Goal: Navigation & Orientation: Find specific page/section

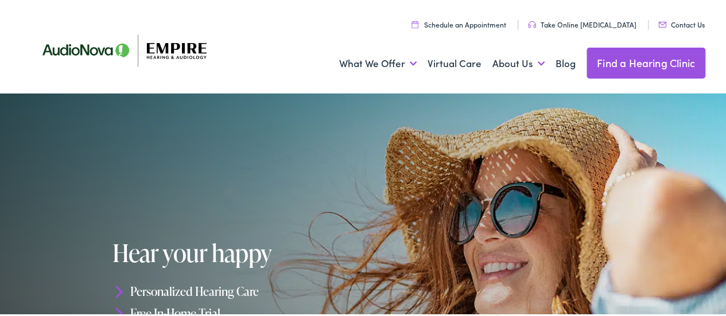
scroll to position [172, 0]
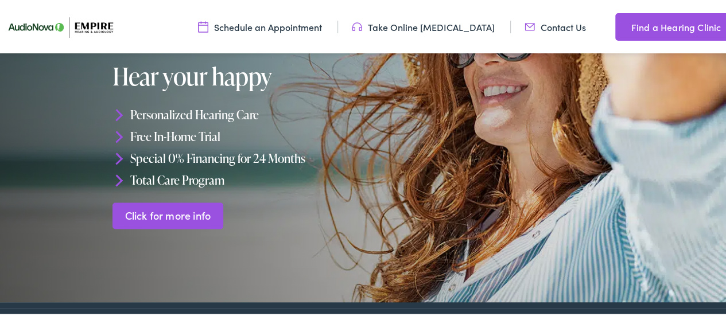
click at [685, 26] on link "Find a Hearing Clinic" at bounding box center [673, 25] width 115 height 28
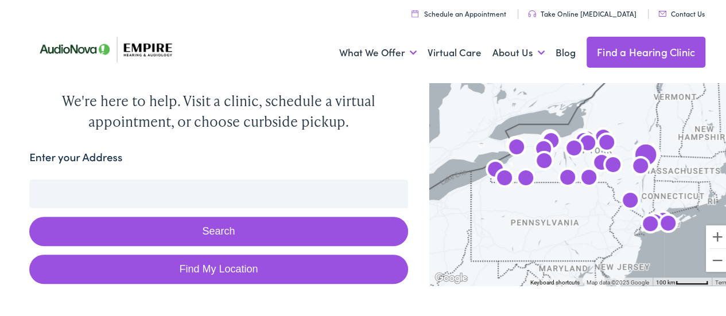
scroll to position [57, 0]
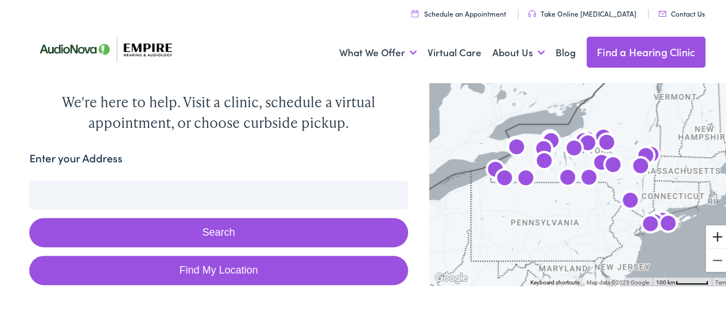
click at [706, 233] on button "Zoom in" at bounding box center [717, 235] width 23 height 23
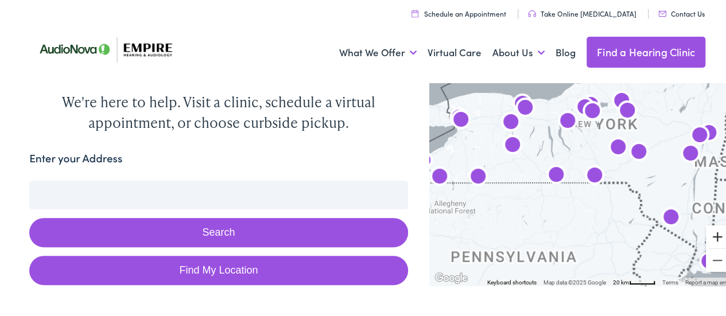
click at [706, 233] on button "Zoom in" at bounding box center [717, 235] width 23 height 23
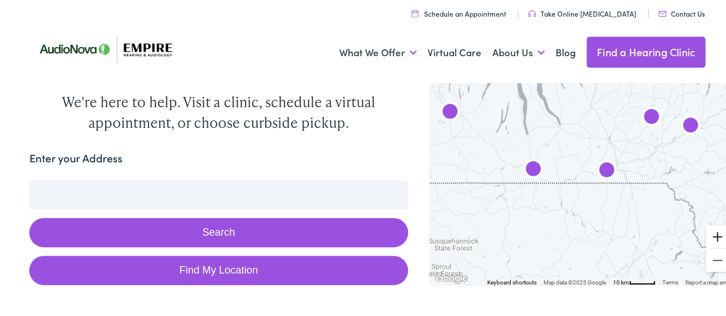
click at [706, 233] on button "Zoom in" at bounding box center [717, 235] width 23 height 23
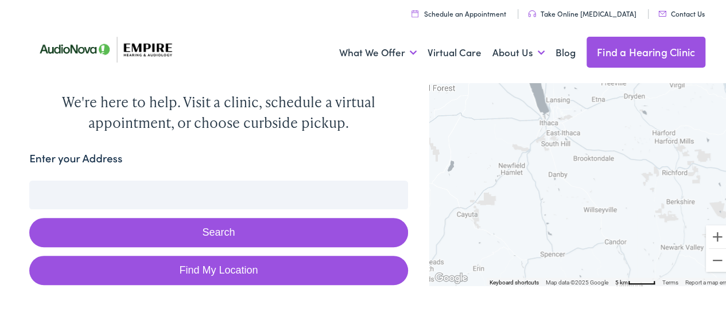
drag, startPoint x: 519, startPoint y: 151, endPoint x: 557, endPoint y: 273, distance: 127.7
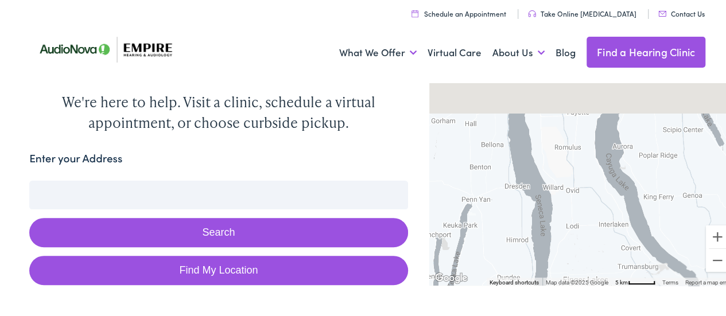
drag, startPoint x: 488, startPoint y: 138, endPoint x: 571, endPoint y: 229, distance: 122.3
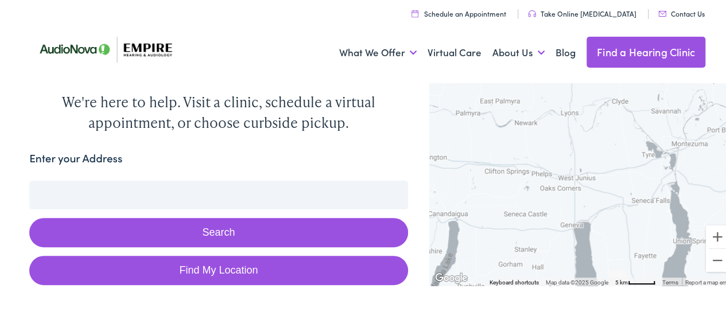
drag, startPoint x: 559, startPoint y: 229, endPoint x: 613, endPoint y: 343, distance: 126.1
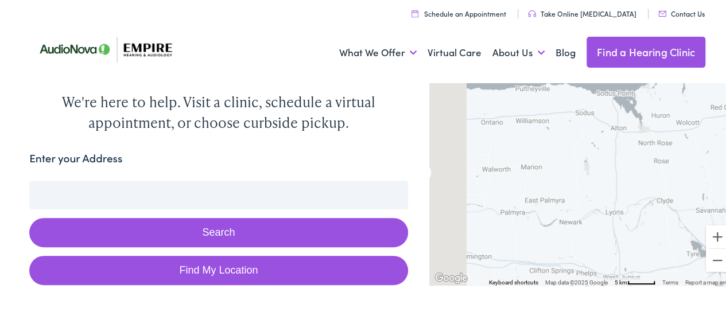
drag, startPoint x: 542, startPoint y: 154, endPoint x: 598, endPoint y: 300, distance: 156.5
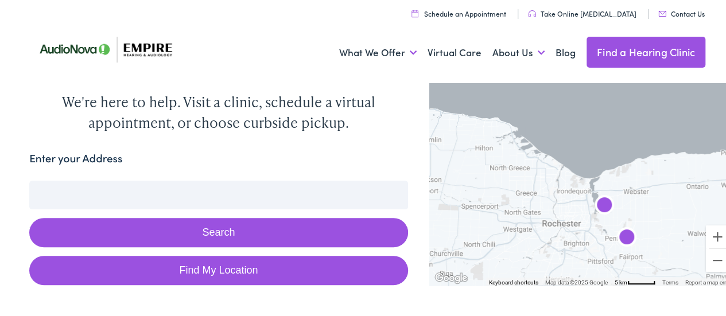
drag, startPoint x: 503, startPoint y: 196, endPoint x: 687, endPoint y: 198, distance: 183.8
click at [687, 198] on div at bounding box center [582, 181] width 305 height 207
click at [591, 198] on img "AudioNova" at bounding box center [605, 205] width 28 height 28
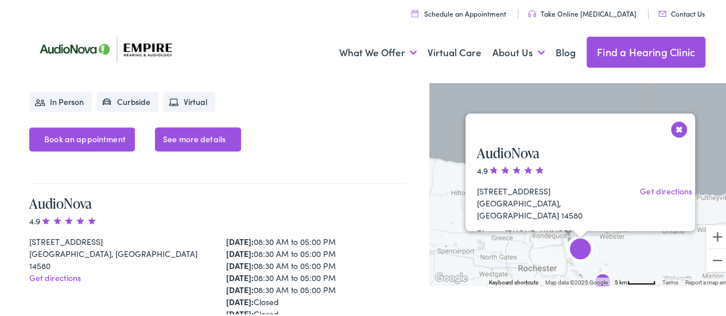
scroll to position [7184, 0]
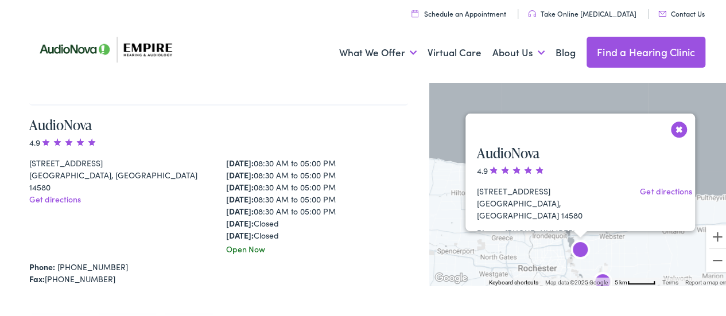
click at [675, 7] on link "Contact Us" at bounding box center [682, 12] width 47 height 10
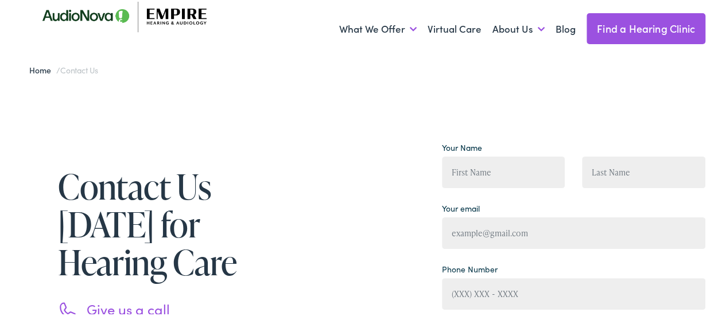
scroll to position [172, 0]
